Goal: Find specific page/section: Find specific page/section

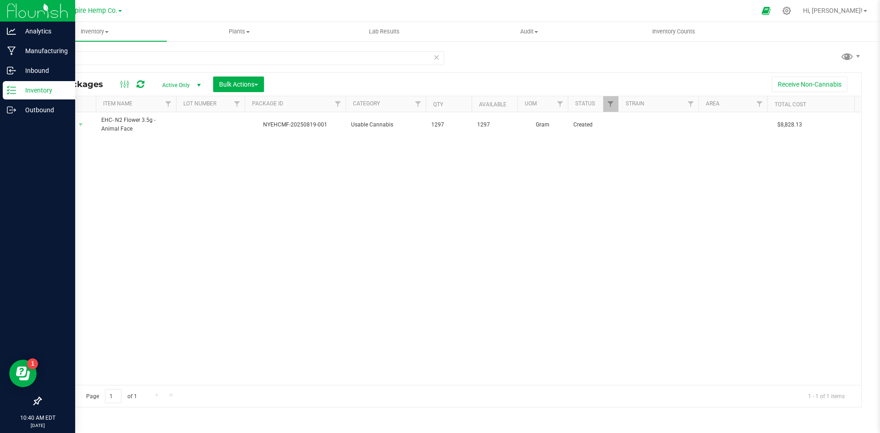
click at [37, 90] on p "Inventory" at bounding box center [43, 90] width 55 height 11
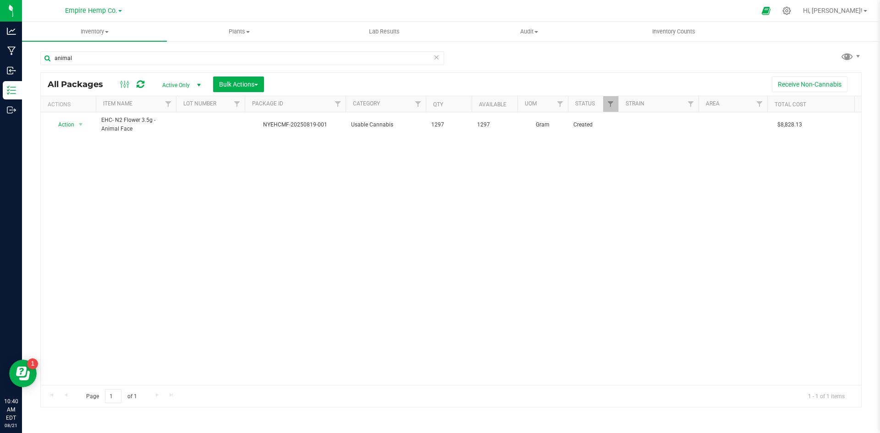
click at [438, 56] on icon at bounding box center [436, 56] width 6 height 11
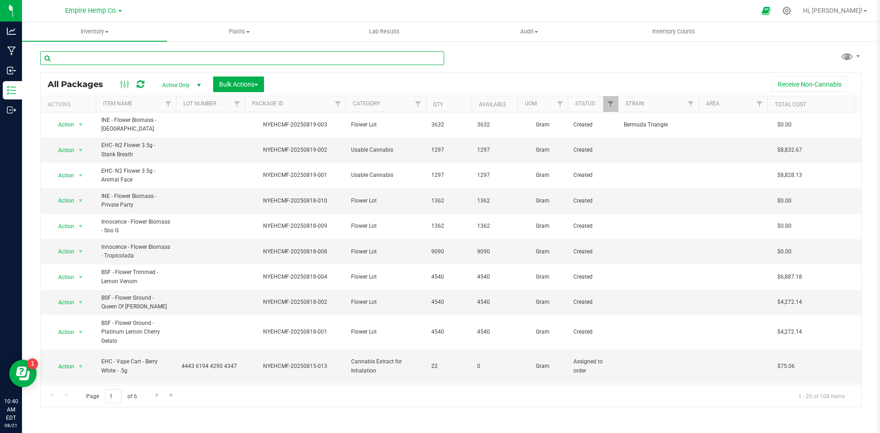
click at [347, 59] on input "text" at bounding box center [242, 58] width 404 height 14
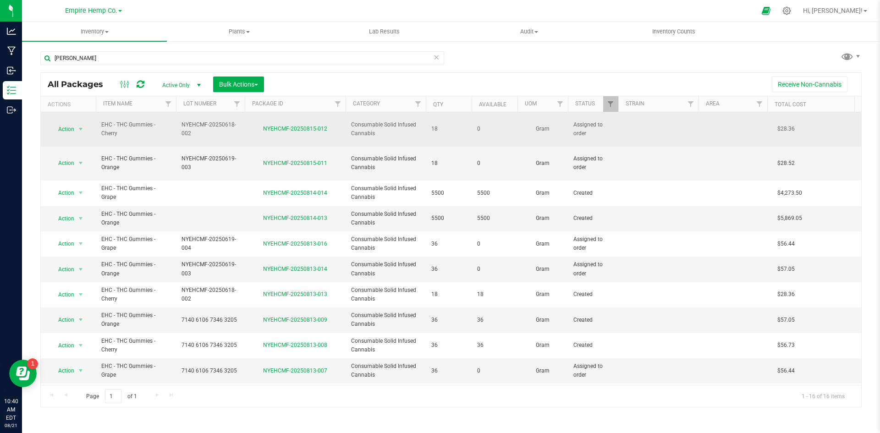
drag, startPoint x: 121, startPoint y: 131, endPoint x: 101, endPoint y: 121, distance: 22.6
click at [101, 121] on td "EHC - THC Gummies - Cherry" at bounding box center [136, 129] width 80 height 34
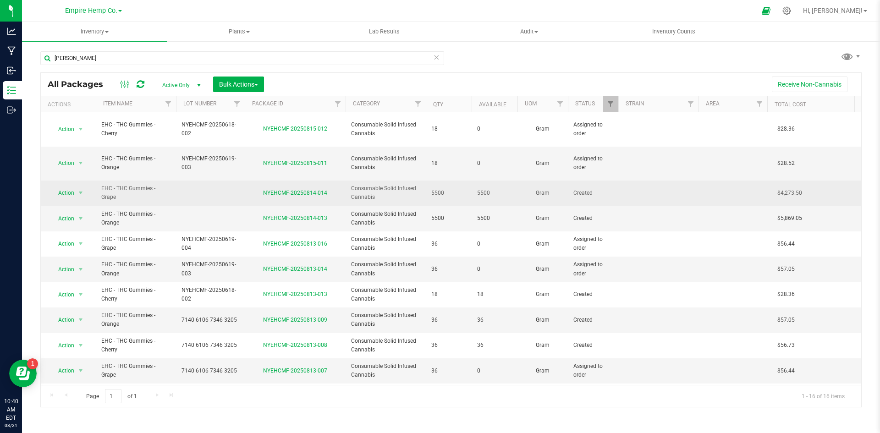
drag, startPoint x: 175, startPoint y: 175, endPoint x: 98, endPoint y: 178, distance: 77.6
click at [98, 181] on td "EHC - THC Gummies - Grape" at bounding box center [136, 193] width 80 height 25
copy span "EHC - THC Gummies - Grape"
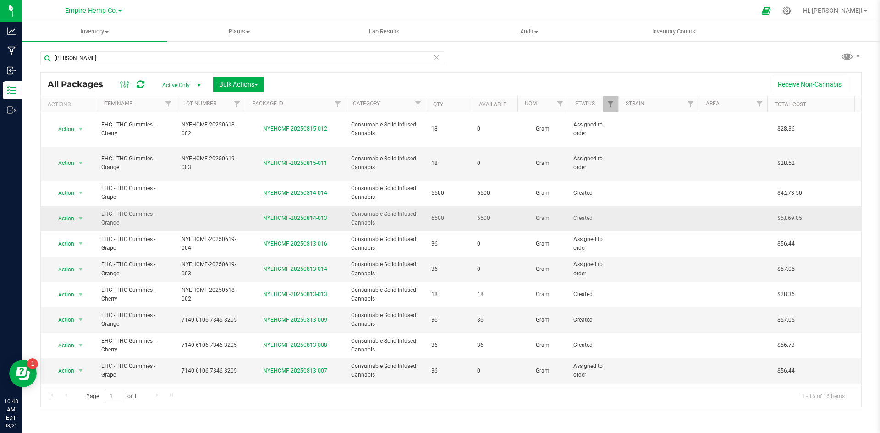
drag, startPoint x: 100, startPoint y: 195, endPoint x: 117, endPoint y: 204, distance: 19.3
click at [117, 206] on td "EHC - THC Gummies - Orange" at bounding box center [136, 218] width 80 height 25
drag, startPoint x: 122, startPoint y: 205, endPoint x: 99, endPoint y: 197, distance: 24.5
click at [99, 206] on td "EHC - THC Gummies - Orange" at bounding box center [136, 218] width 80 height 25
copy span "EHC - THC Gummies - Orange"
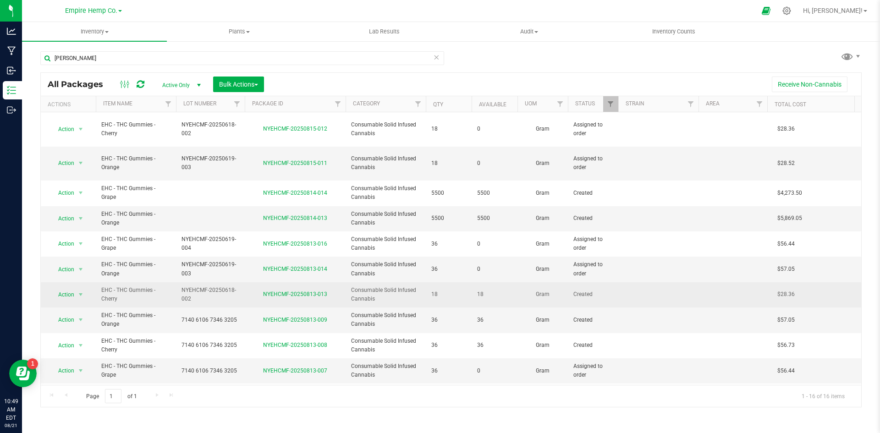
drag, startPoint x: 98, startPoint y: 272, endPoint x: 118, endPoint y: 285, distance: 23.7
click at [118, 285] on td "EHC - THC Gummies - Cherry" at bounding box center [136, 294] width 80 height 25
copy span "EHC - THC Gummies - Cherry"
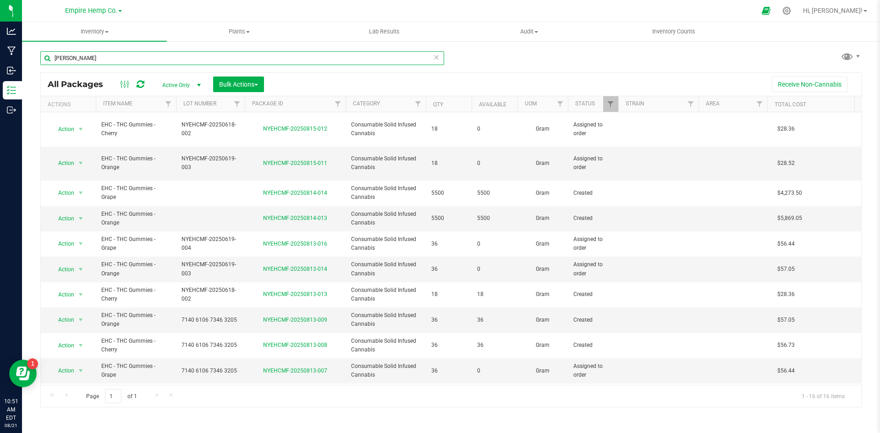
drag, startPoint x: 197, startPoint y: 55, endPoint x: 49, endPoint y: 51, distance: 148.2
click at [49, 51] on input "[PERSON_NAME]" at bounding box center [242, 58] width 404 height 14
type input "stank"
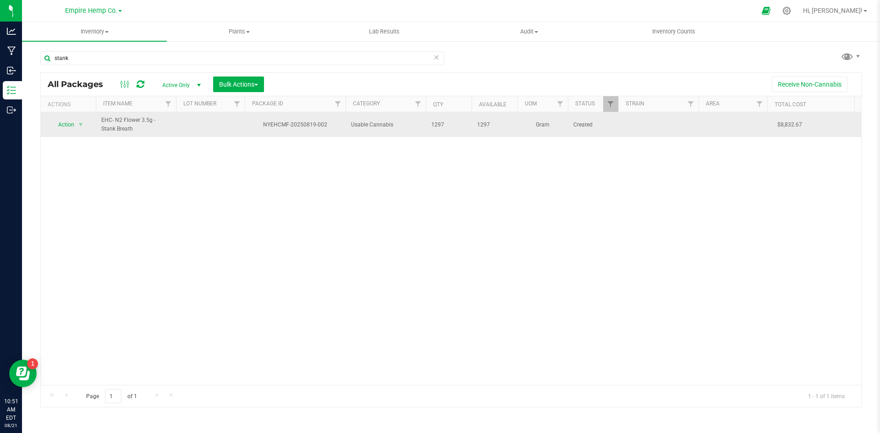
drag, startPoint x: 99, startPoint y: 118, endPoint x: 120, endPoint y: 128, distance: 23.8
click at [120, 128] on td "EHC- N2 Flower 3.5g - Stank Breath" at bounding box center [136, 124] width 80 height 25
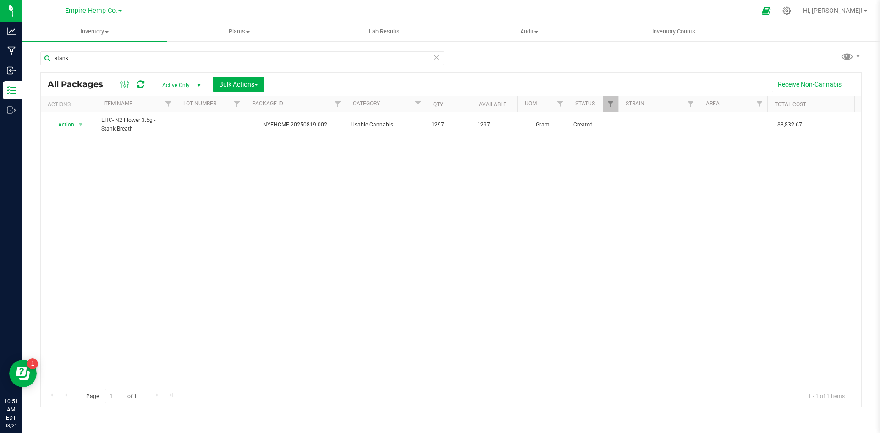
copy span "EHC- N2 Flower 3.5g - Stank Breath"
